Goal: Task Accomplishment & Management: Manage account settings

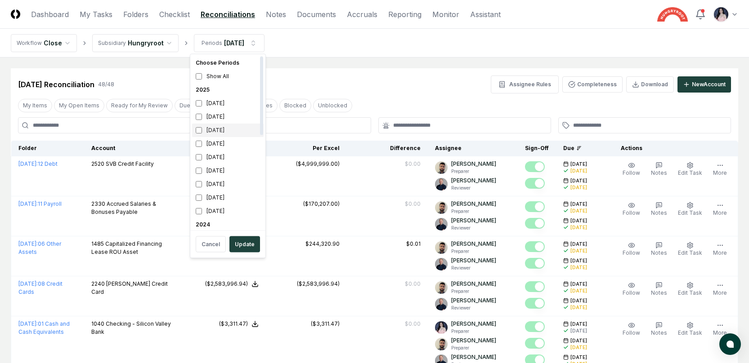
click at [201, 125] on div "[DATE]" at bounding box center [227, 130] width 71 height 13
click at [195, 116] on div "[DATE]" at bounding box center [227, 116] width 71 height 13
click at [244, 242] on button "Update" at bounding box center [244, 244] width 31 height 16
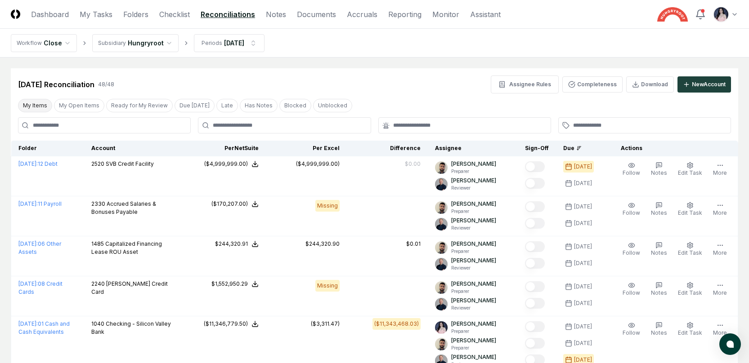
click at [35, 106] on button "My Items" at bounding box center [35, 105] width 34 height 13
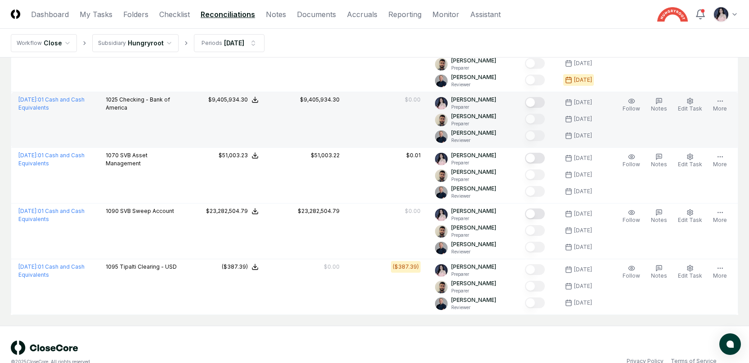
scroll to position [121, 0]
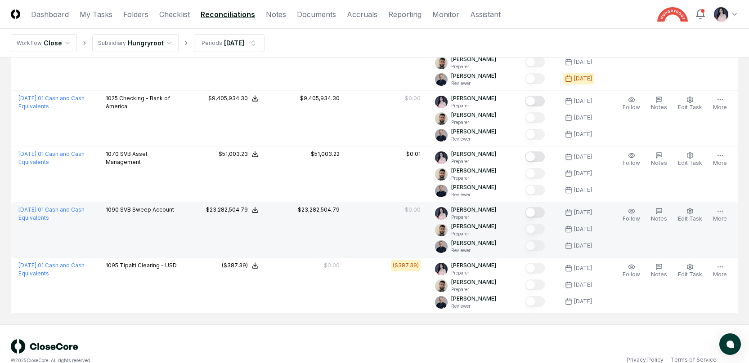
click at [542, 210] on button "Mark complete" at bounding box center [535, 212] width 20 height 11
click at [544, 215] on button "Mark complete" at bounding box center [535, 212] width 20 height 11
